Goal: Navigation & Orientation: Find specific page/section

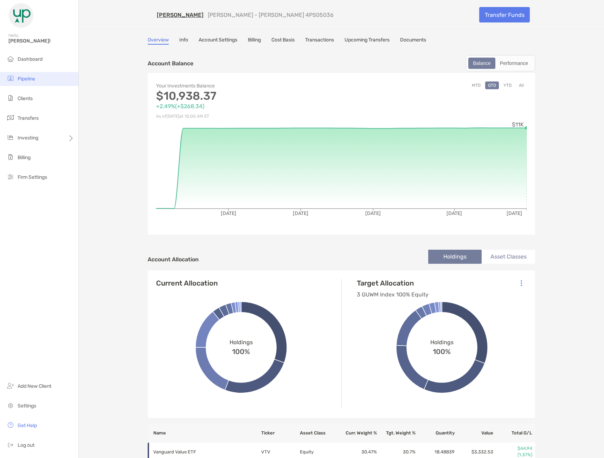
click at [33, 83] on li "Pipeline" at bounding box center [39, 79] width 78 height 14
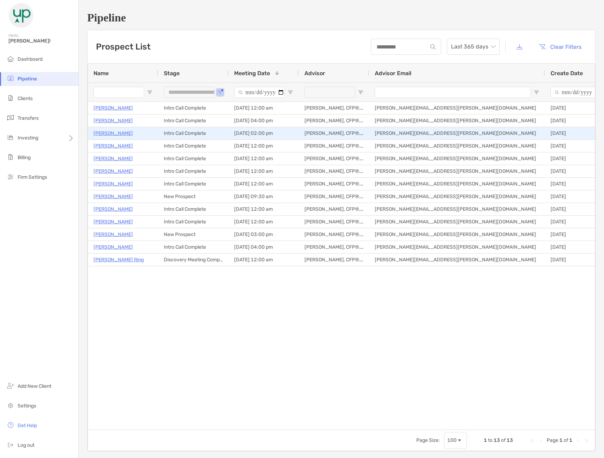
click at [111, 131] on p "Sarah Constantine" at bounding box center [112, 133] width 39 height 9
